Goal: Task Accomplishment & Management: Manage account settings

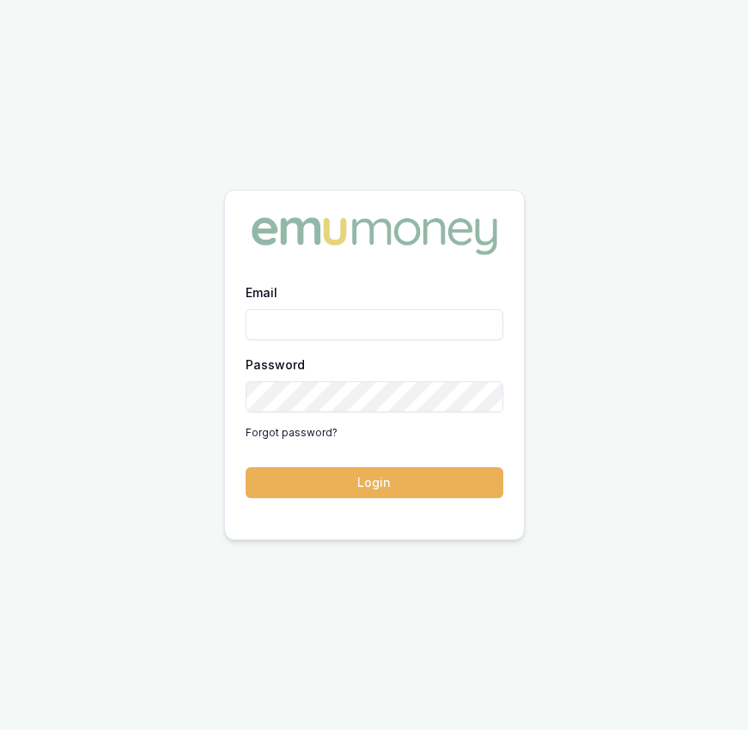
type input "eujin.ooi@emumoney.com.au"
click at [416, 479] on button "Login" at bounding box center [375, 482] width 258 height 31
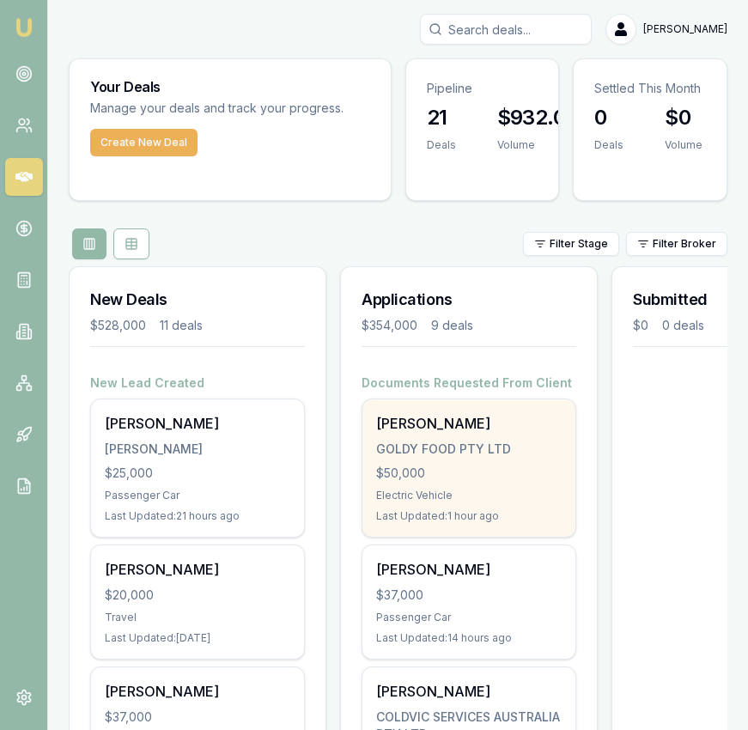
click at [424, 449] on div "GOLDY FOOD PTY LTD" at bounding box center [468, 448] width 185 height 17
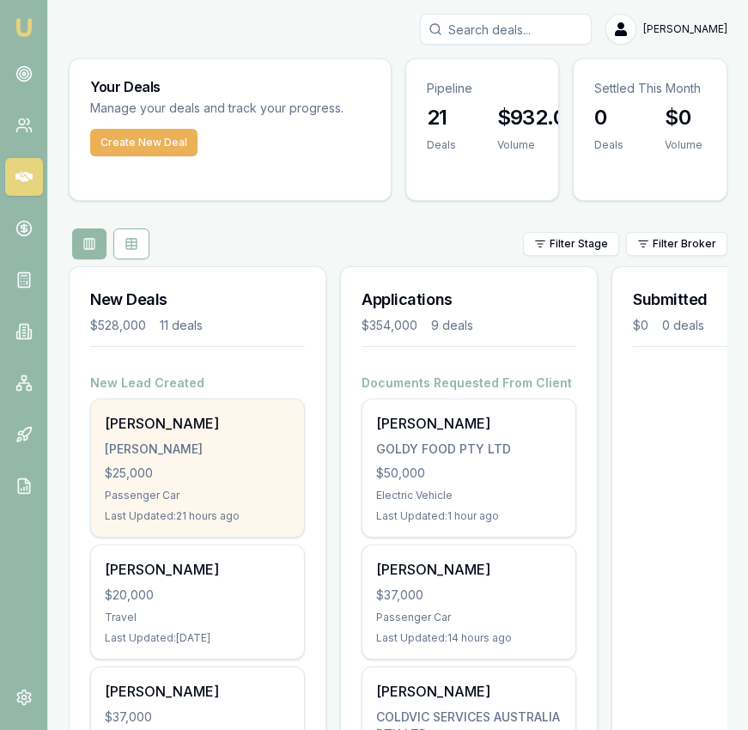
click at [184, 445] on div "[PERSON_NAME]" at bounding box center [197, 448] width 185 height 17
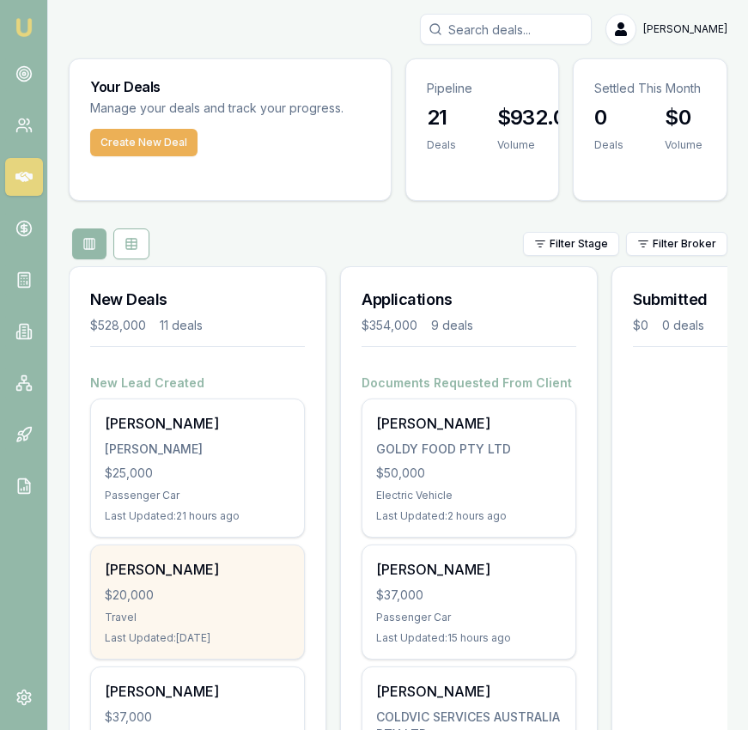
click at [240, 595] on div "$20,000" at bounding box center [197, 594] width 185 height 17
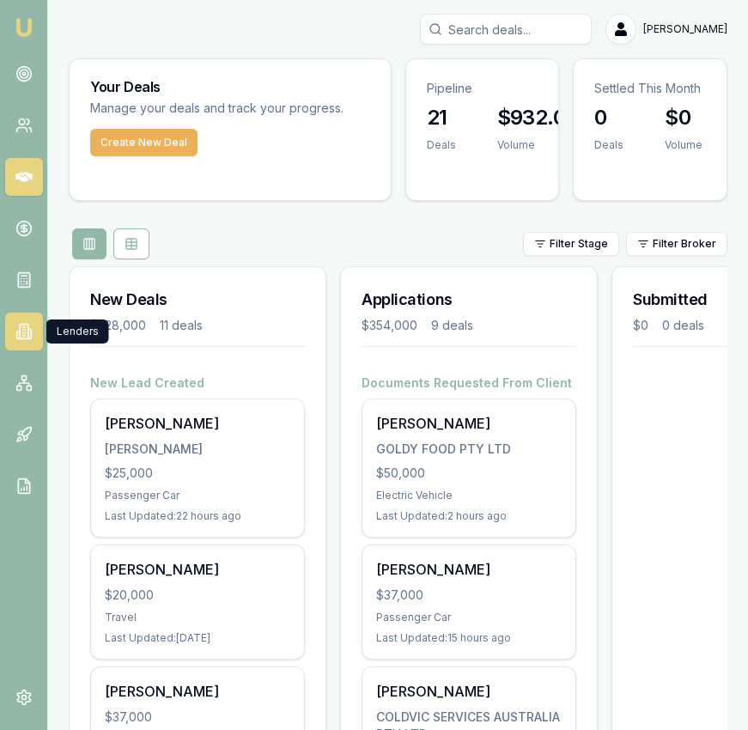
click at [19, 337] on icon at bounding box center [17, 334] width 3 height 7
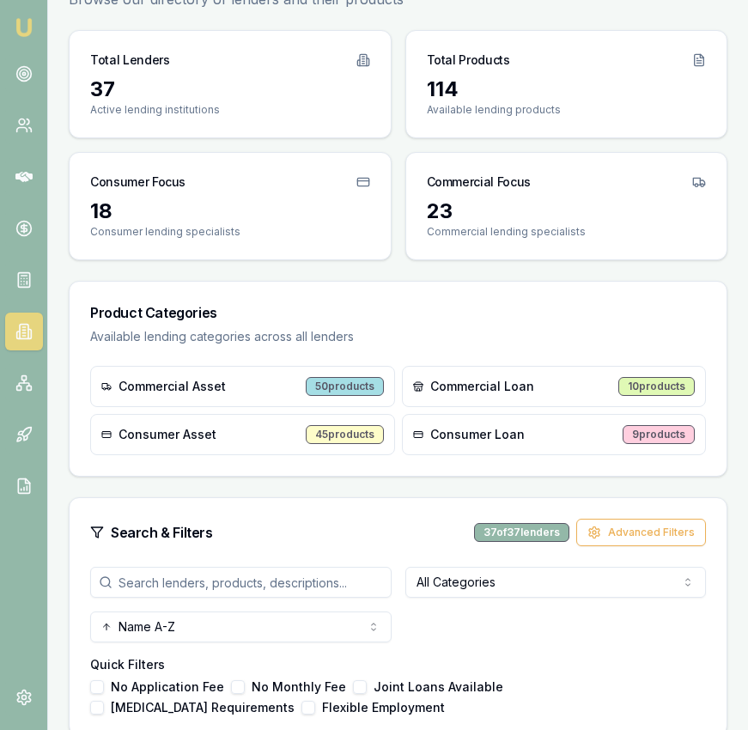
scroll to position [222, 0]
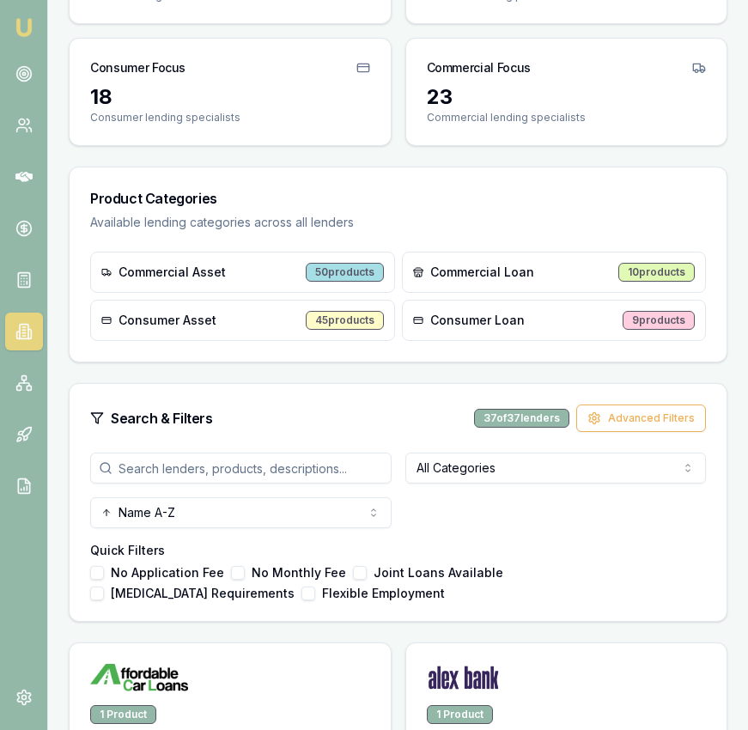
click at [308, 457] on input "search" at bounding box center [240, 467] width 301 height 31
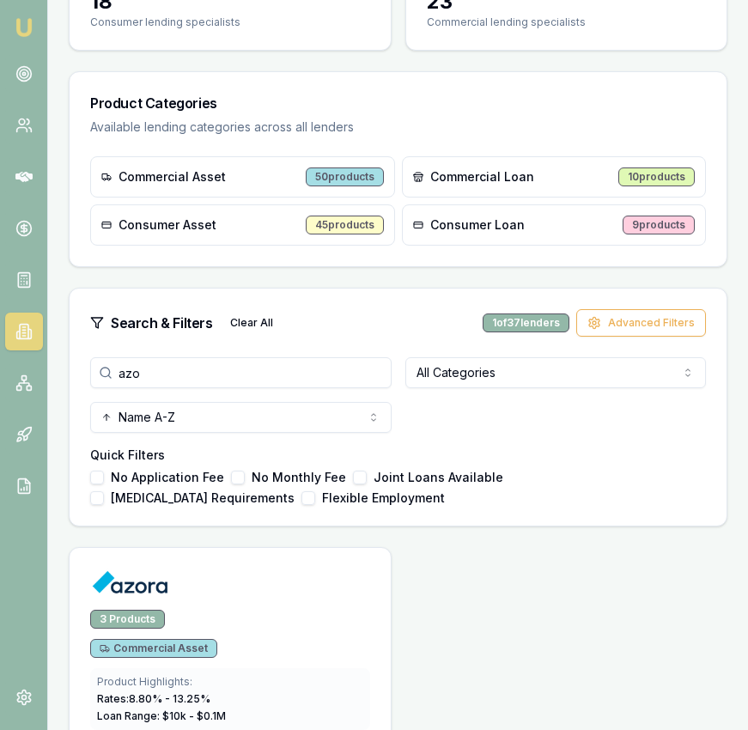
scroll to position [390, 0]
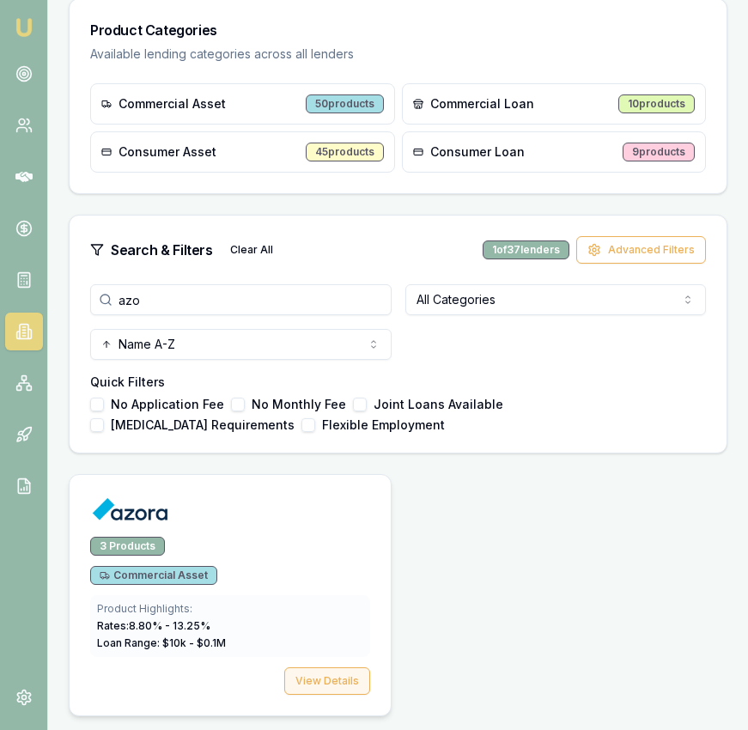
type input "azo"
click at [329, 674] on button "View Details" at bounding box center [327, 680] width 86 height 27
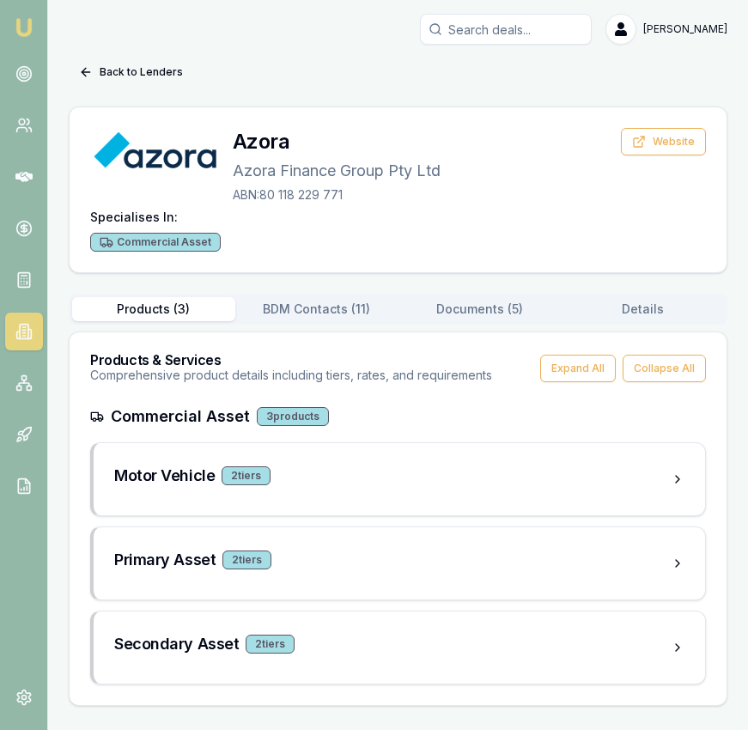
click at [483, 297] on button "Documents ( 5 )" at bounding box center [479, 309] width 163 height 24
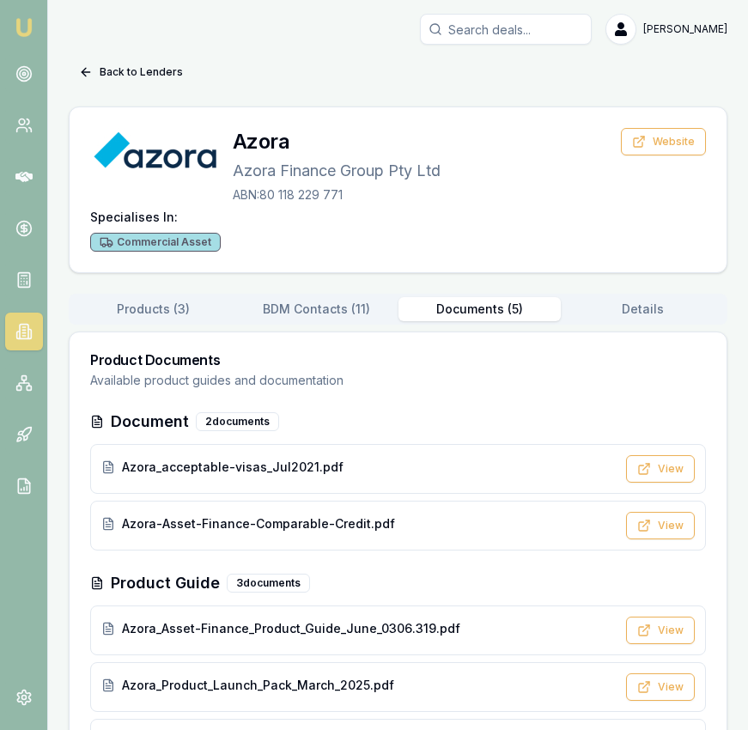
scroll to position [74, 0]
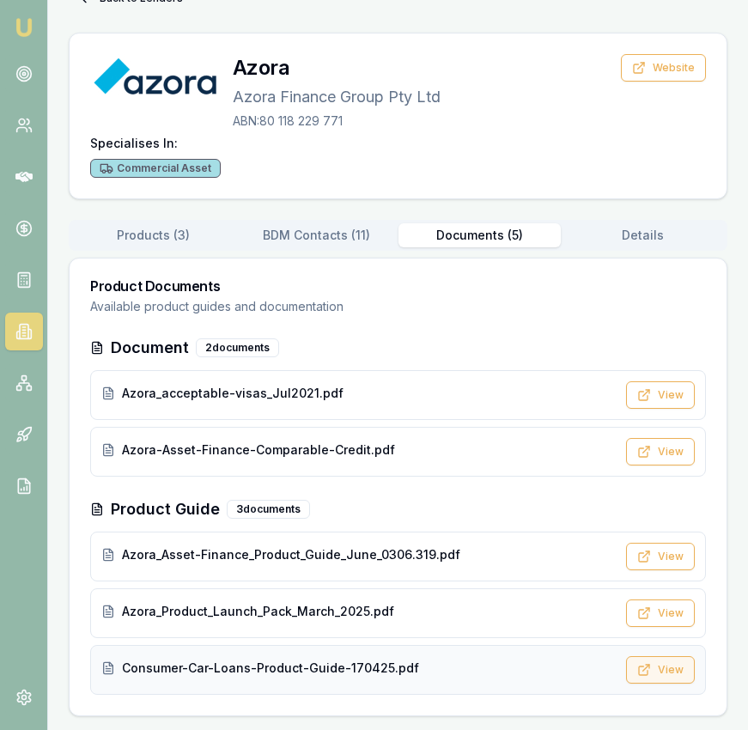
click at [670, 670] on button "View" at bounding box center [660, 669] width 69 height 27
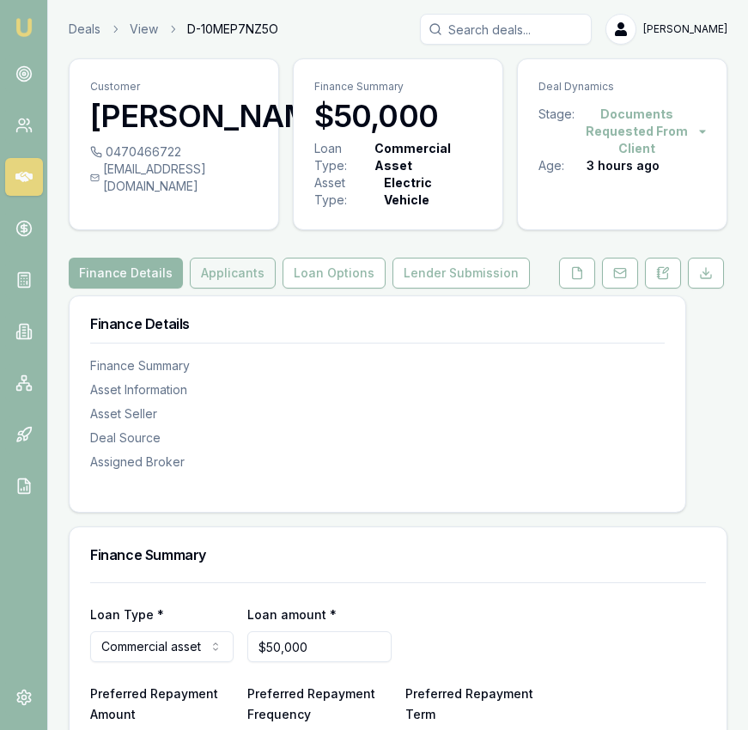
click at [252, 280] on button "Applicants" at bounding box center [233, 273] width 86 height 31
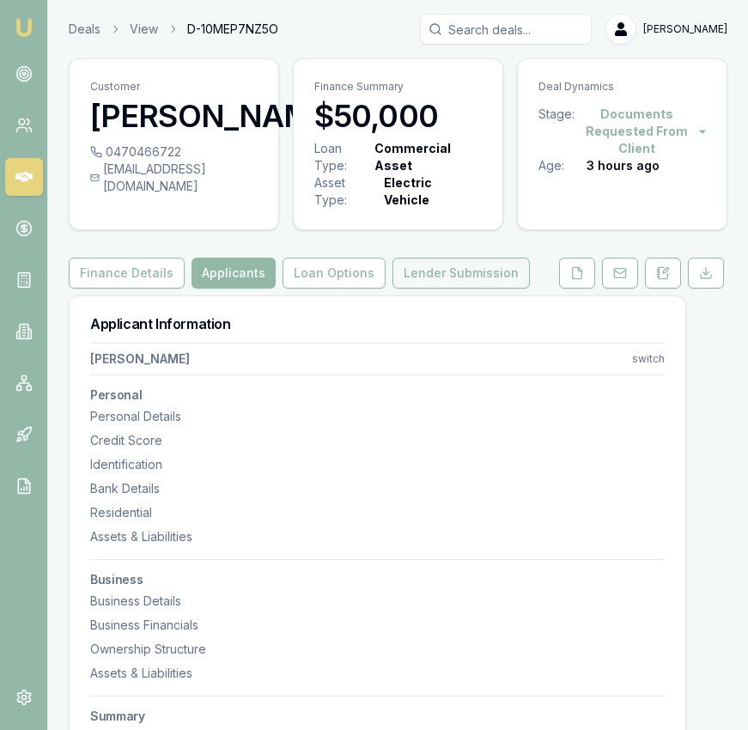
click at [488, 277] on button "Lender Submission" at bounding box center [460, 273] width 137 height 31
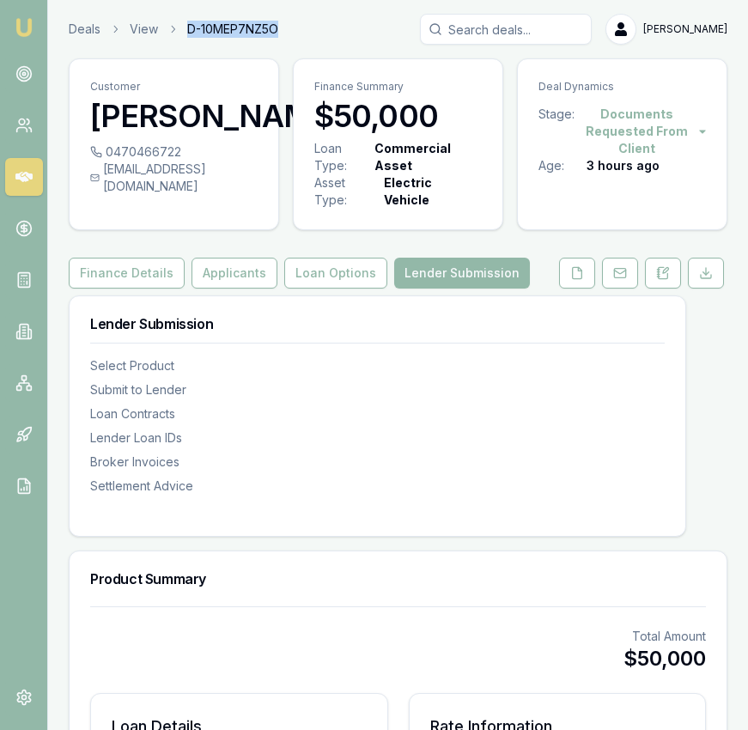
drag, startPoint x: 284, startPoint y: 26, endPoint x: 182, endPoint y: 29, distance: 102.2
click at [182, 29] on div "Deals View D-10MEP7NZ5O Eujin Ooi" at bounding box center [398, 29] width 659 height 31
copy span "D-10MEP7NZ5O"
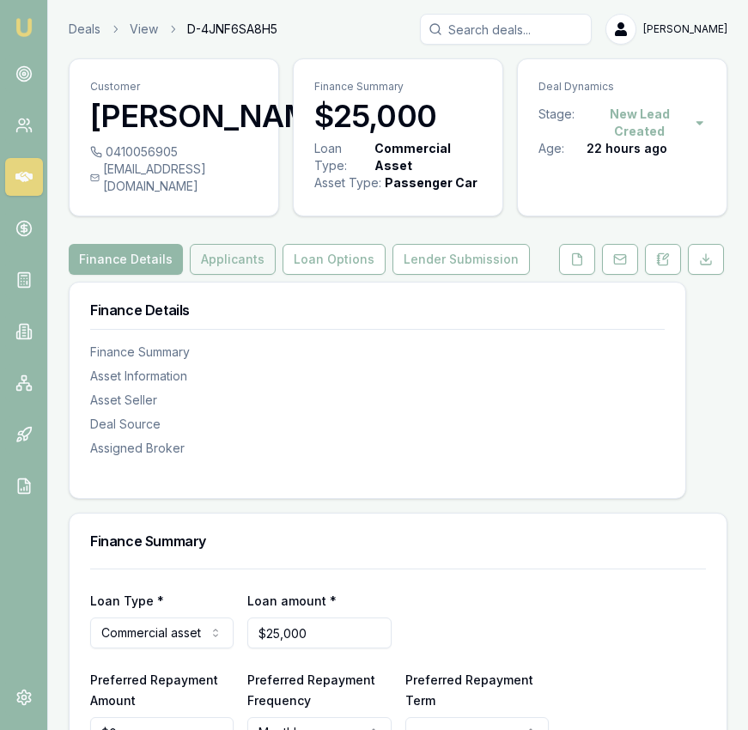
click at [226, 270] on button "Applicants" at bounding box center [233, 259] width 86 height 31
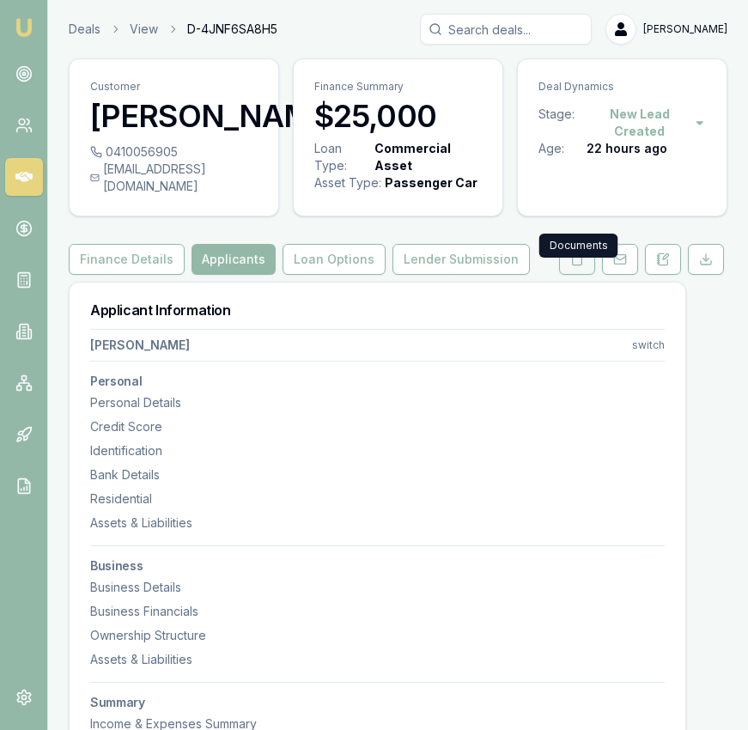
click at [577, 266] on icon at bounding box center [577, 259] width 14 height 14
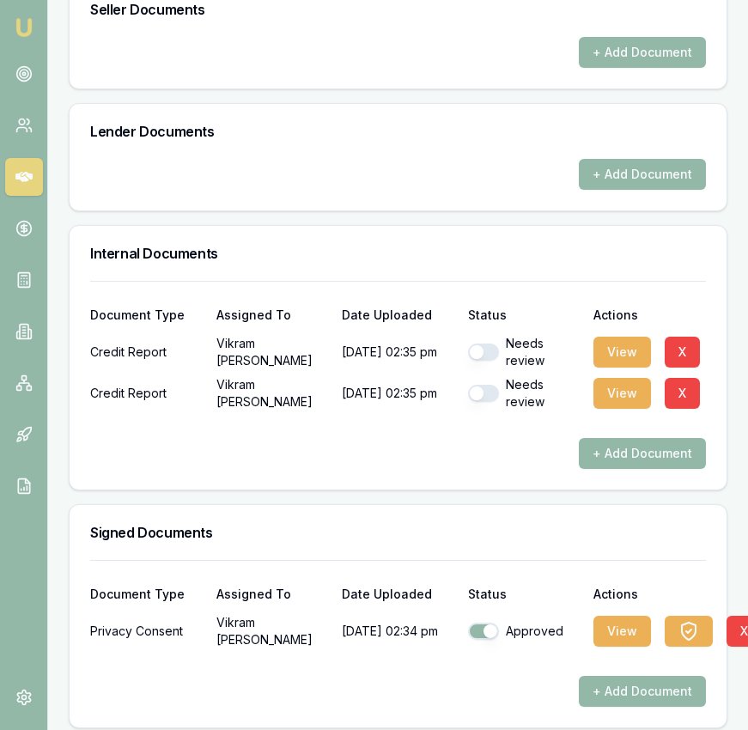
scroll to position [1014, 0]
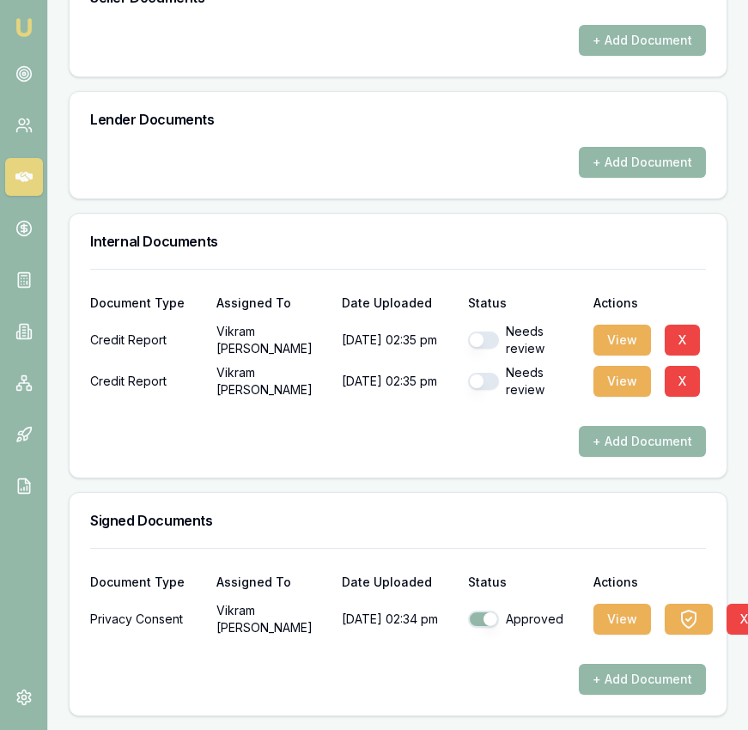
click at [499, 338] on div "Needs review" at bounding box center [524, 340] width 112 height 34
click at [493, 348] on div "Needs review" at bounding box center [524, 340] width 112 height 34
drag, startPoint x: 493, startPoint y: 346, endPoint x: 492, endPoint y: 370, distance: 24.1
click at [493, 345] on button "button" at bounding box center [483, 339] width 31 height 17
checkbox input "true"
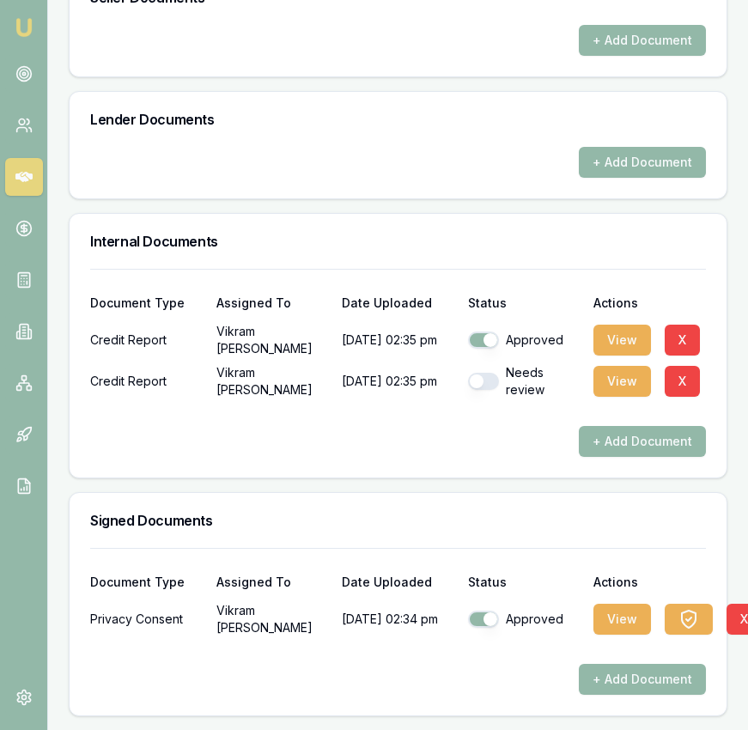
click at [491, 379] on button "button" at bounding box center [483, 381] width 31 height 17
checkbox input "true"
click at [615, 343] on button "View" at bounding box center [622, 340] width 58 height 31
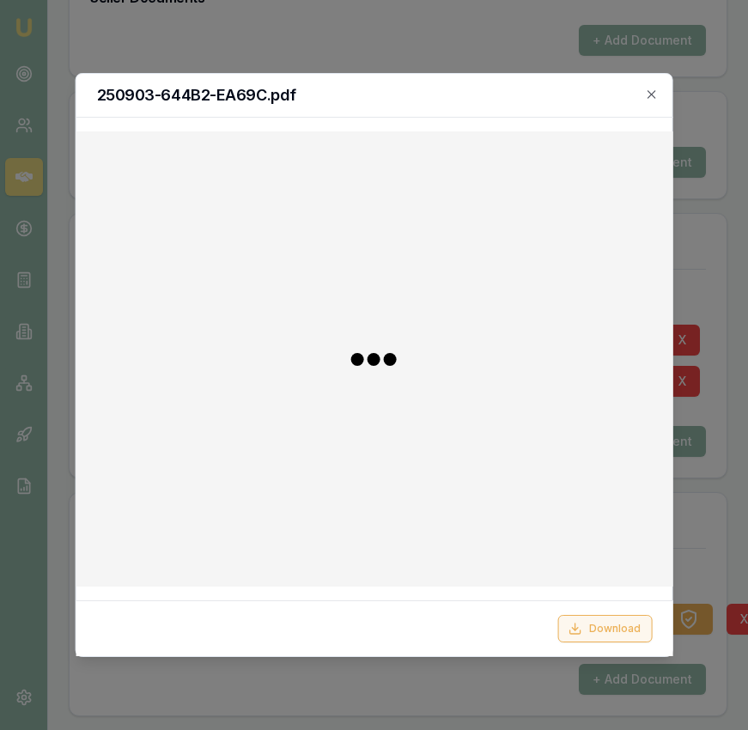
click at [586, 627] on button "Download" at bounding box center [604, 628] width 94 height 27
click at [652, 96] on icon "button" at bounding box center [652, 95] width 14 height 14
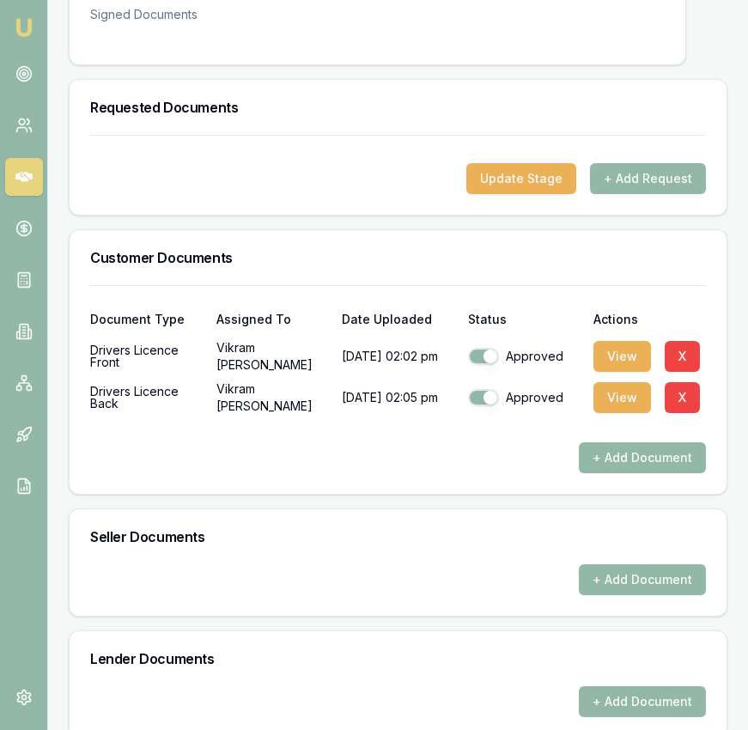
scroll to position [0, 0]
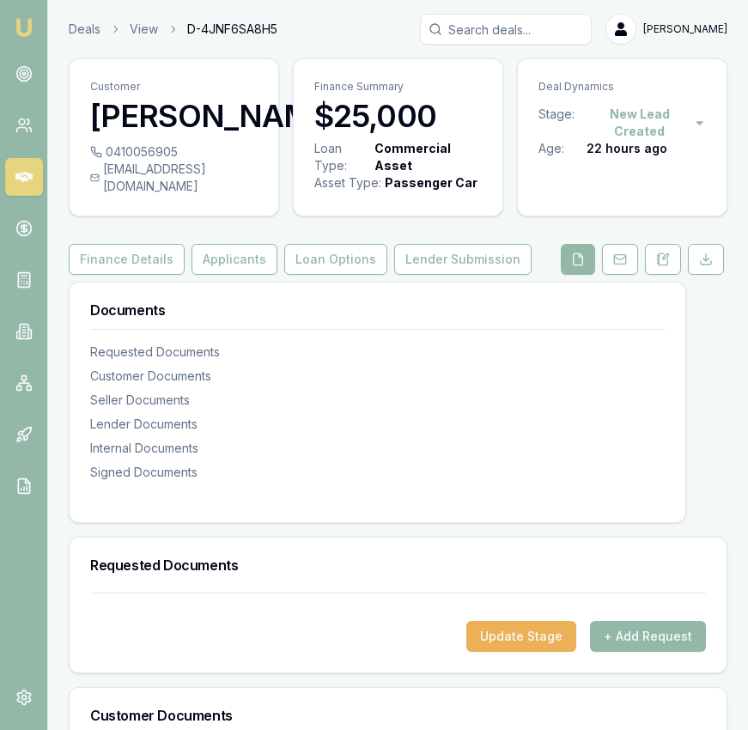
drag, startPoint x: 258, startPoint y: 268, endPoint x: 253, endPoint y: 246, distance: 22.7
click at [258, 268] on button "Applicants" at bounding box center [234, 259] width 86 height 31
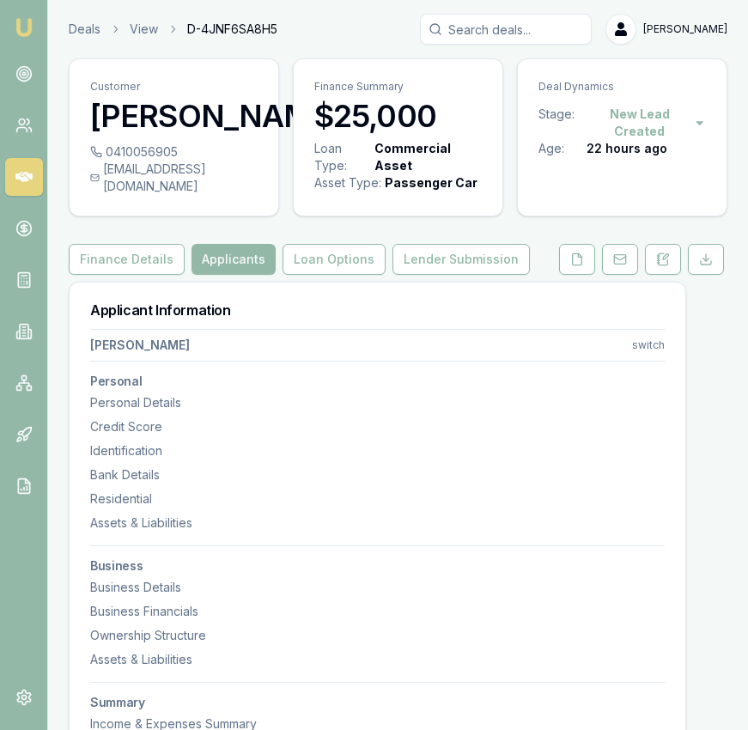
drag, startPoint x: 103, startPoint y: 182, endPoint x: 175, endPoint y: 188, distance: 72.4
click at [177, 161] on div "0410056905" at bounding box center [173, 151] width 167 height 17
copy div "0410056905"
click at [99, 195] on div "vikramkhokhar.123@gmail.com" at bounding box center [173, 178] width 167 height 34
drag, startPoint x: 94, startPoint y: 203, endPoint x: 268, endPoint y: 209, distance: 173.5
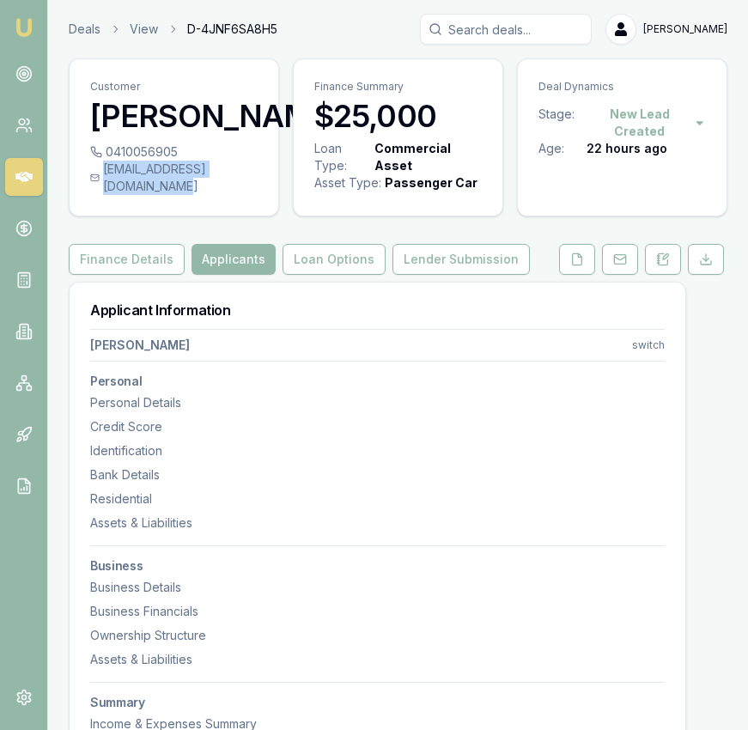
click at [258, 195] on div "vikramkhokhar.123@gmail.com" at bounding box center [173, 178] width 167 height 34
copy div "vikramkhokhar.123@gmail.com"
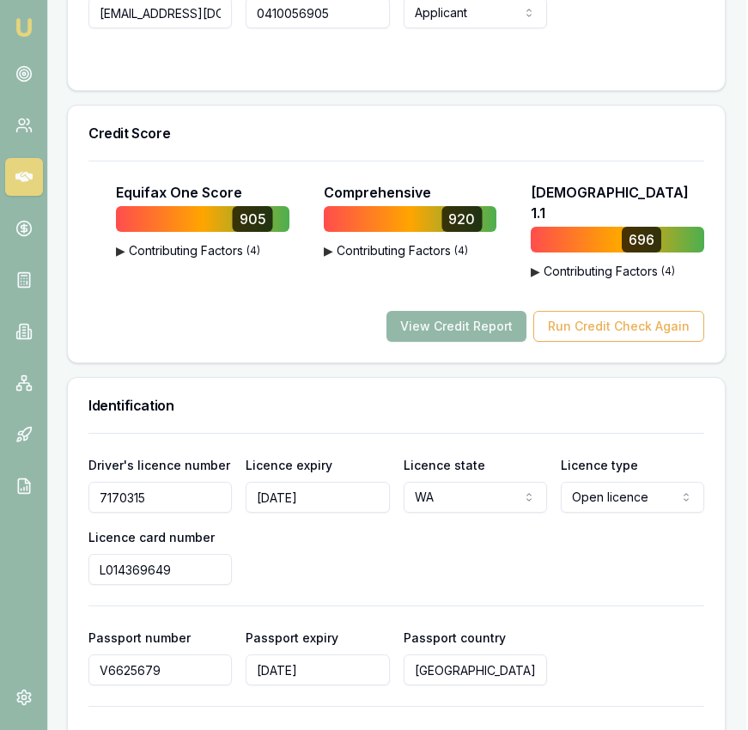
scroll to position [1084, 0]
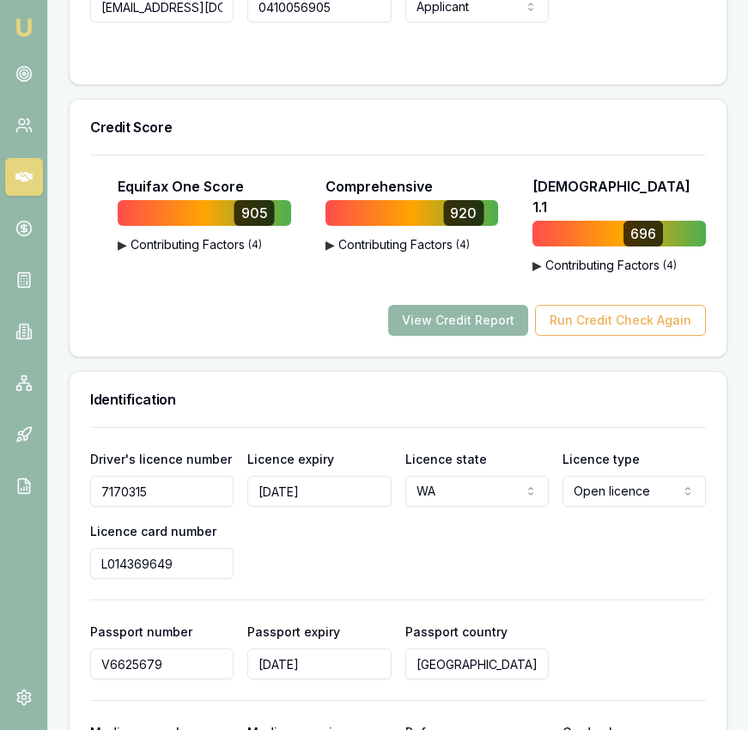
click at [159, 489] on input "7170315" at bounding box center [161, 491] width 143 height 31
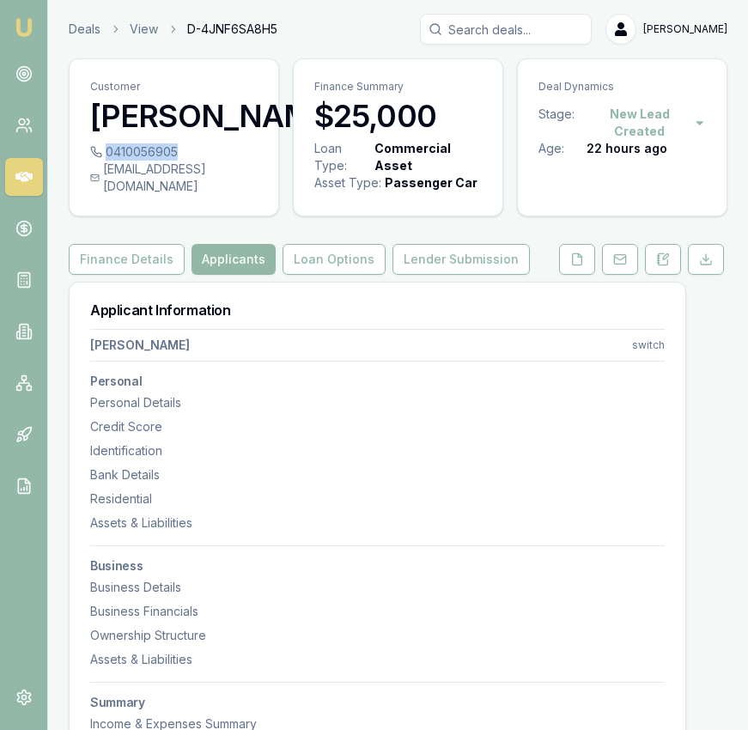
click at [175, 161] on div "0410056905" at bounding box center [173, 151] width 167 height 17
copy div "0410056905"
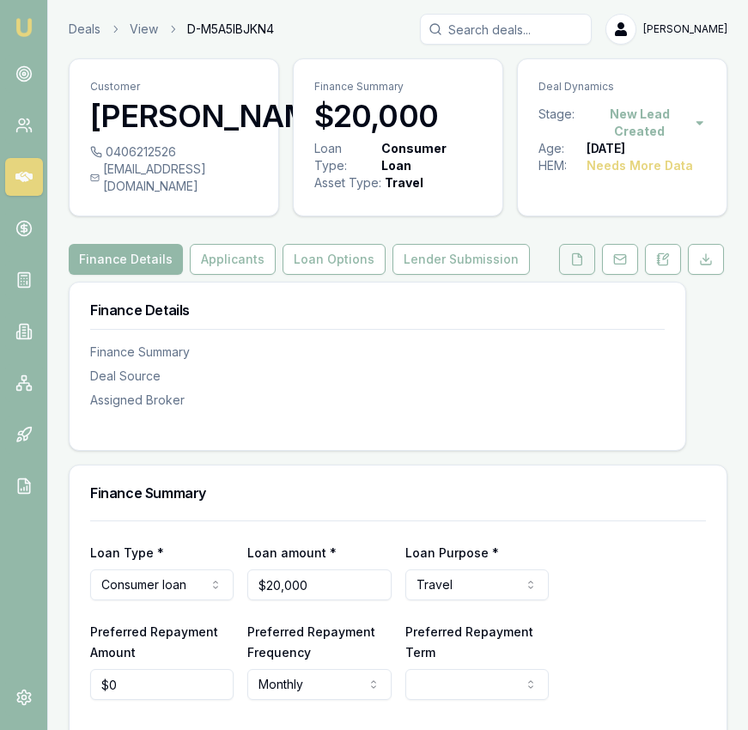
click at [567, 275] on button at bounding box center [577, 259] width 36 height 31
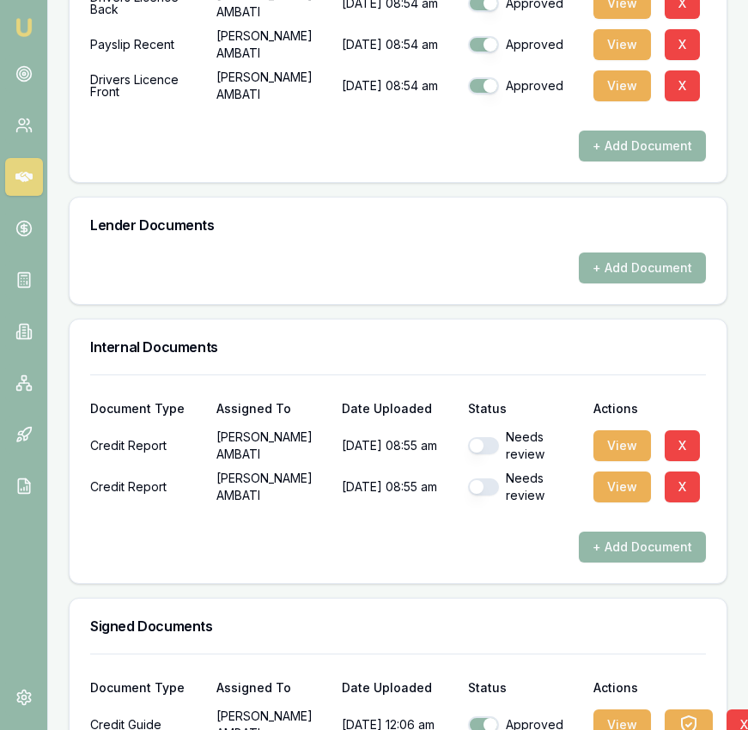
scroll to position [814, 0]
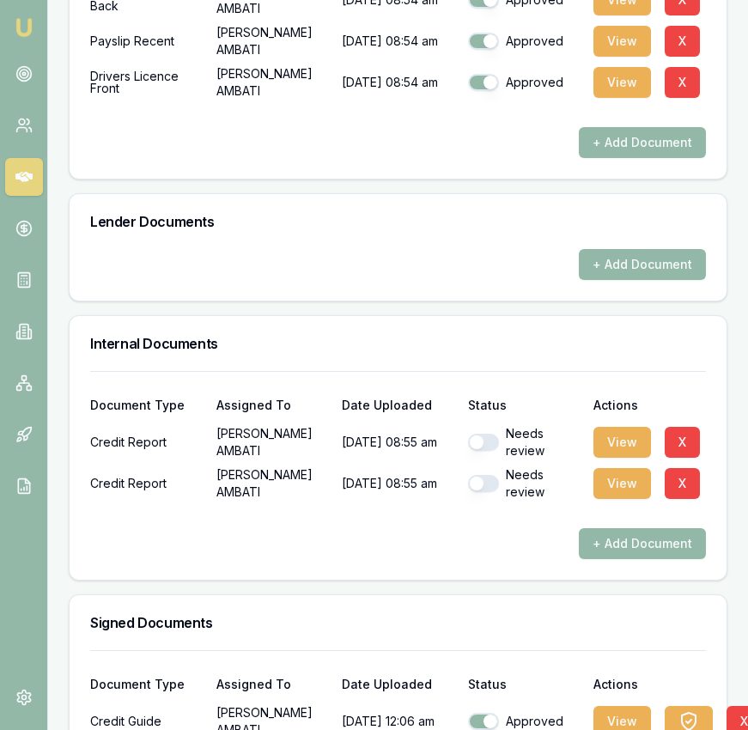
drag, startPoint x: 481, startPoint y: 452, endPoint x: 487, endPoint y: 502, distance: 50.2
click at [481, 451] on button "button" at bounding box center [483, 442] width 31 height 17
checkbox input "true"
click at [485, 492] on button "button" at bounding box center [483, 483] width 31 height 17
checkbox input "true"
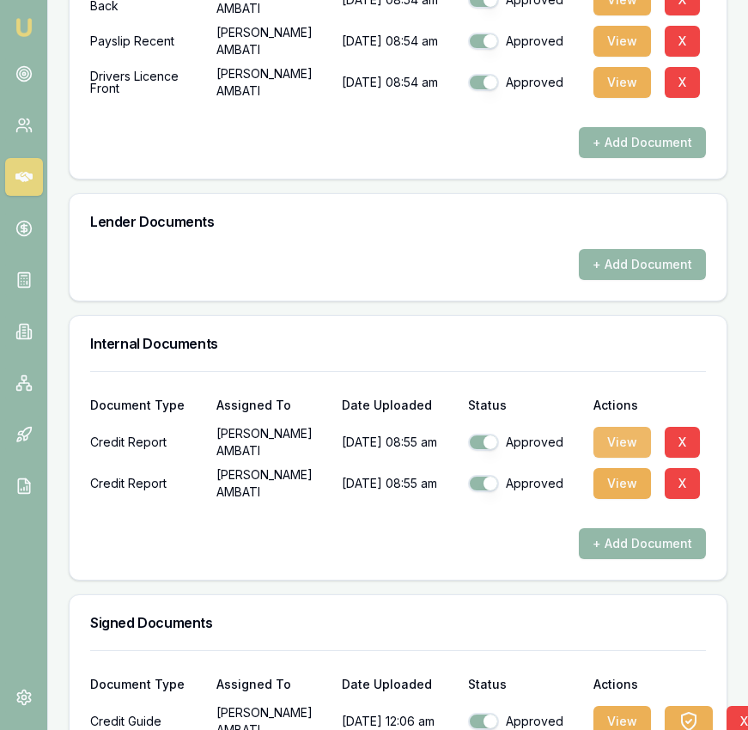
click at [622, 456] on button "View" at bounding box center [622, 442] width 58 height 31
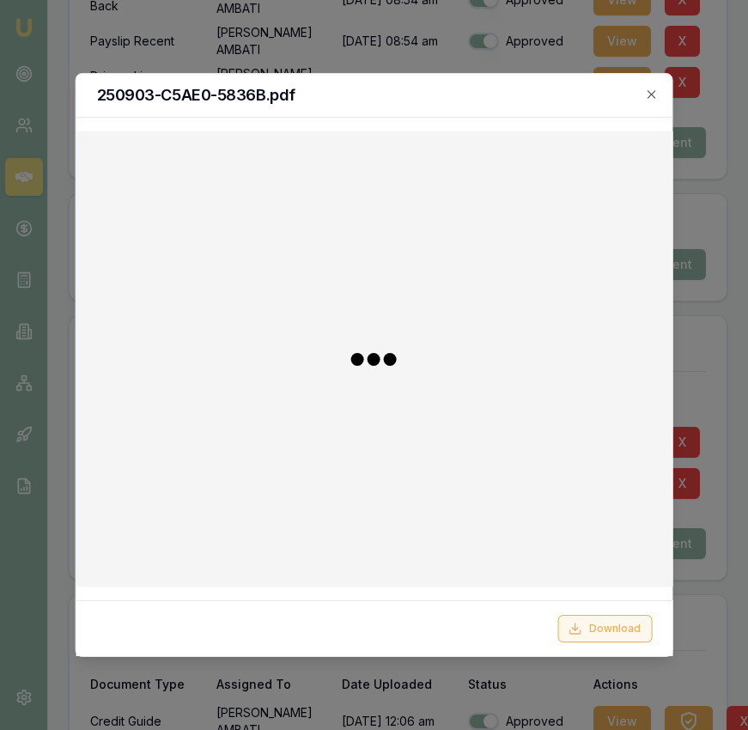
click at [581, 628] on icon at bounding box center [575, 629] width 14 height 14
